Goal: Task Accomplishment & Management: Manage account settings

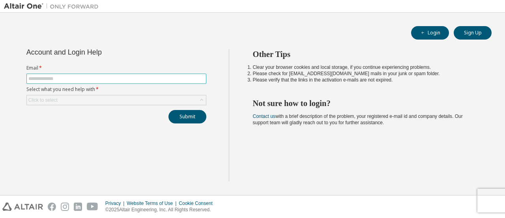
click at [81, 78] on input "text" at bounding box center [116, 78] width 176 height 6
type input "**********"
click at [200, 98] on icon at bounding box center [202, 100] width 8 height 8
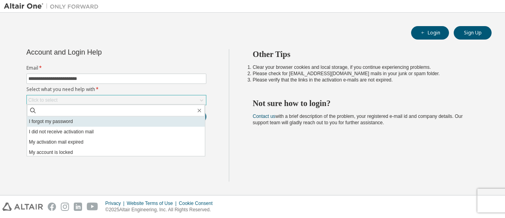
click at [69, 124] on li "I forgot my password" at bounding box center [116, 121] width 178 height 10
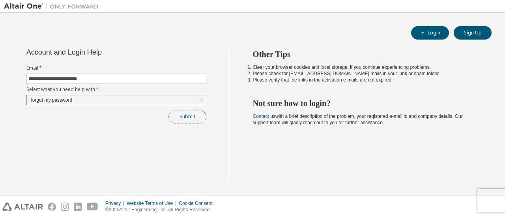
click at [180, 119] on button "Submit" at bounding box center [188, 116] width 38 height 13
click at [195, 118] on button "Submit" at bounding box center [188, 116] width 38 height 13
